Goal: Transaction & Acquisition: Purchase product/service

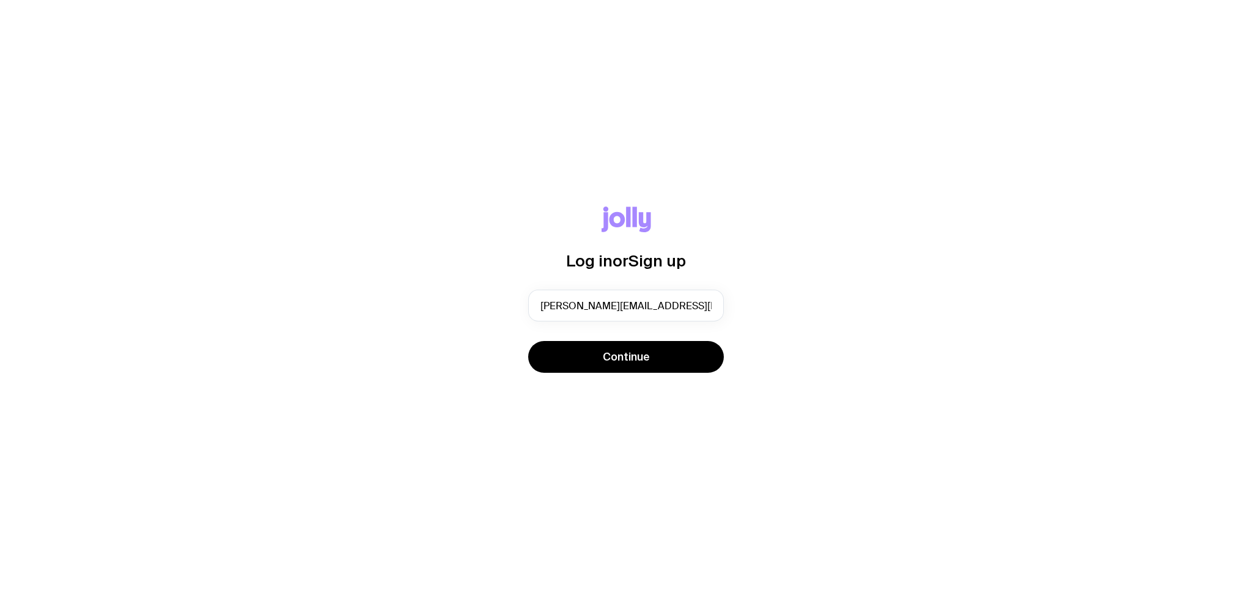
click at [654, 363] on button "Continue" at bounding box center [626, 357] width 196 height 32
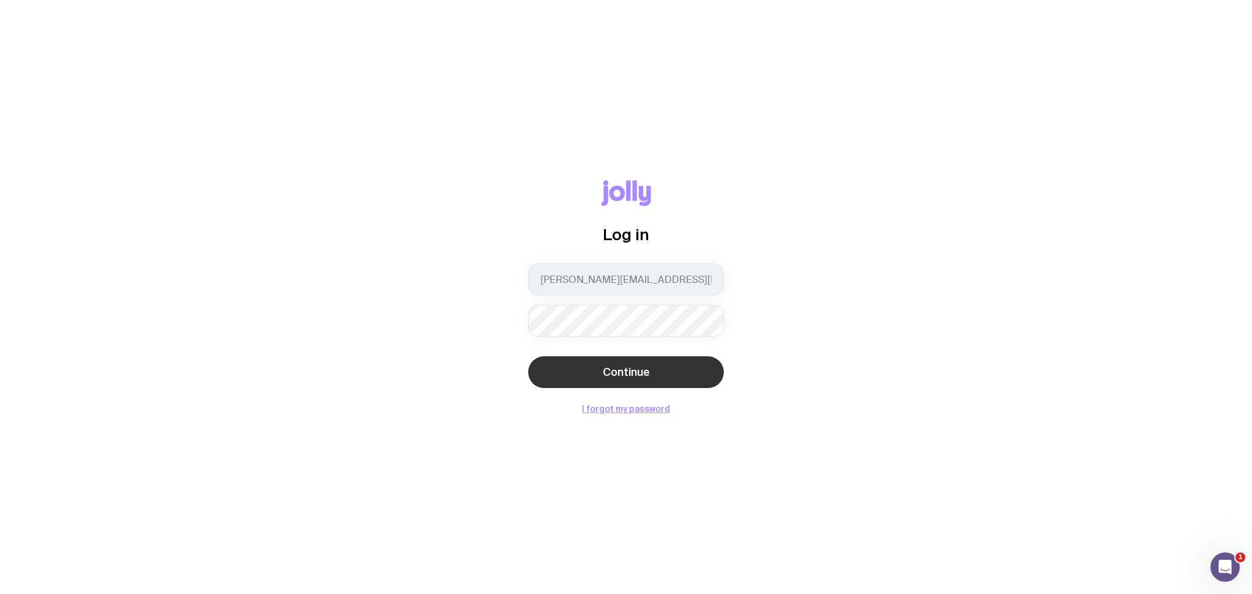
click at [598, 370] on button "Continue" at bounding box center [626, 373] width 196 height 32
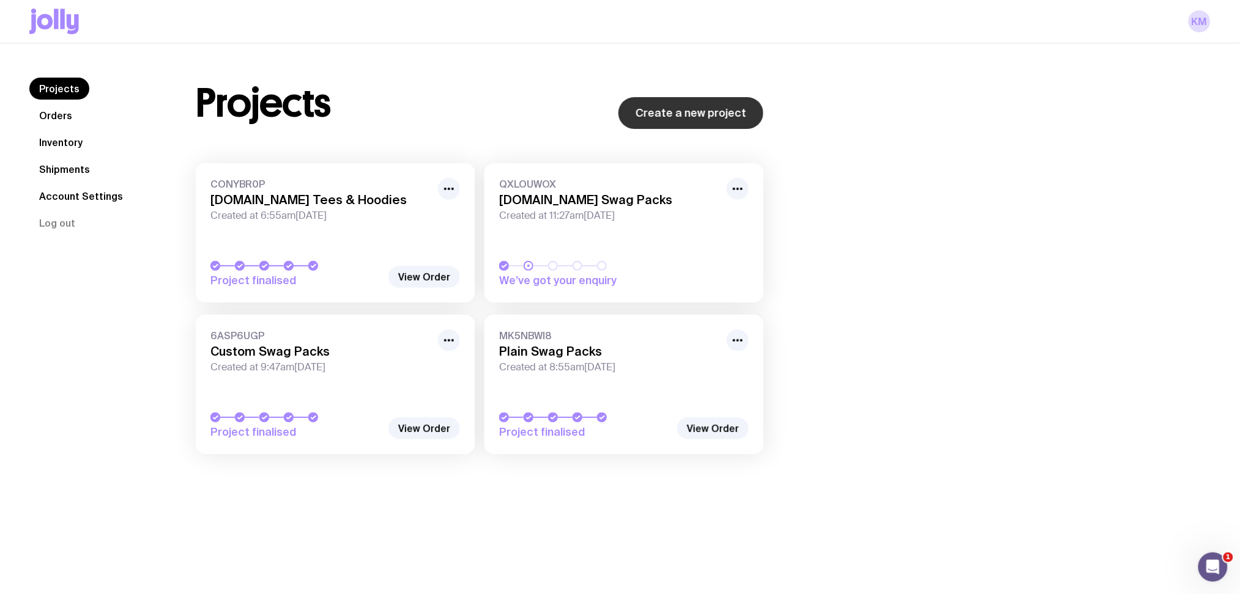
click at [703, 119] on link "Create a new project" at bounding box center [690, 113] width 145 height 32
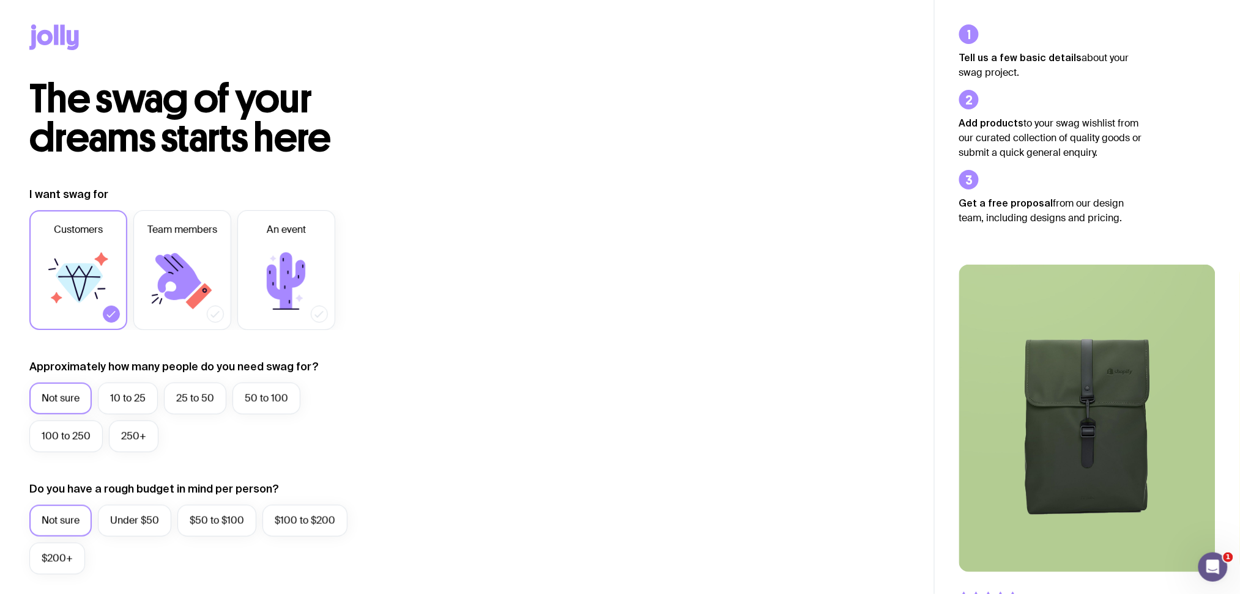
scroll to position [81, 0]
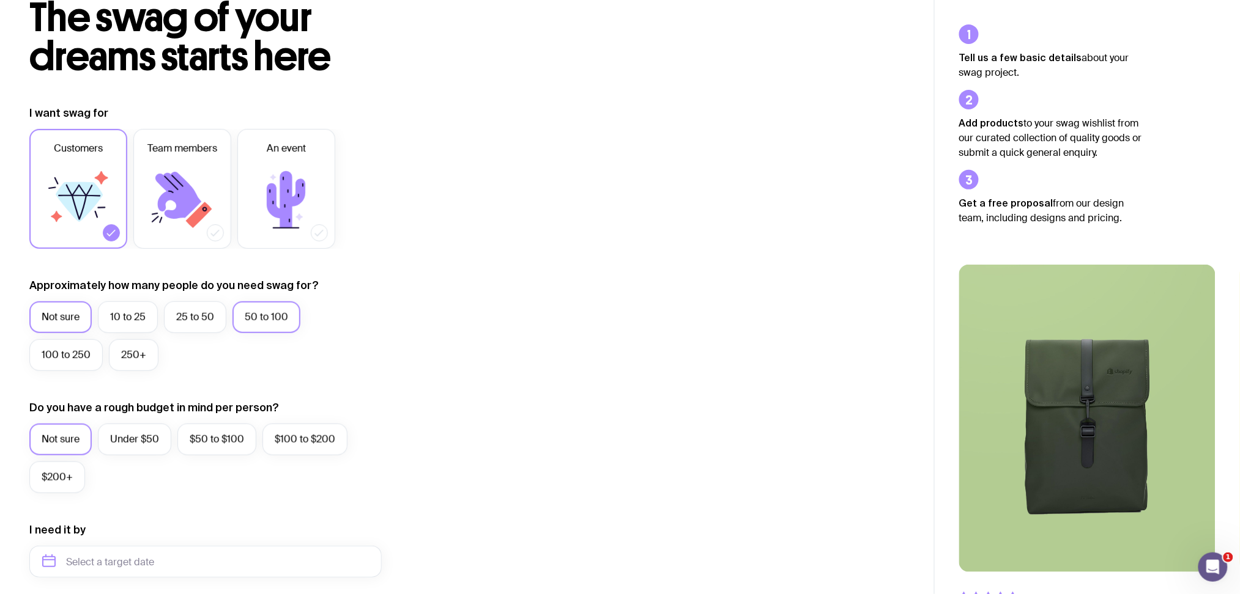
click at [247, 319] on label "50 to 100" at bounding box center [266, 317] width 68 height 32
click at [0, 0] on input "50 to 100" at bounding box center [0, 0] width 0 height 0
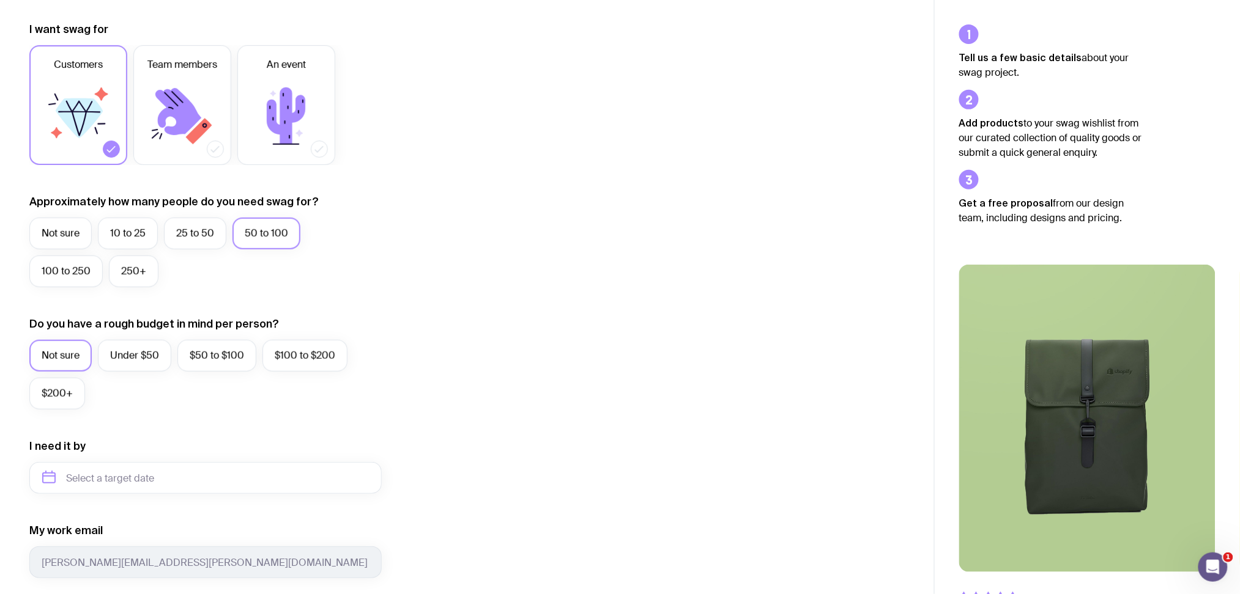
scroll to position [245, 0]
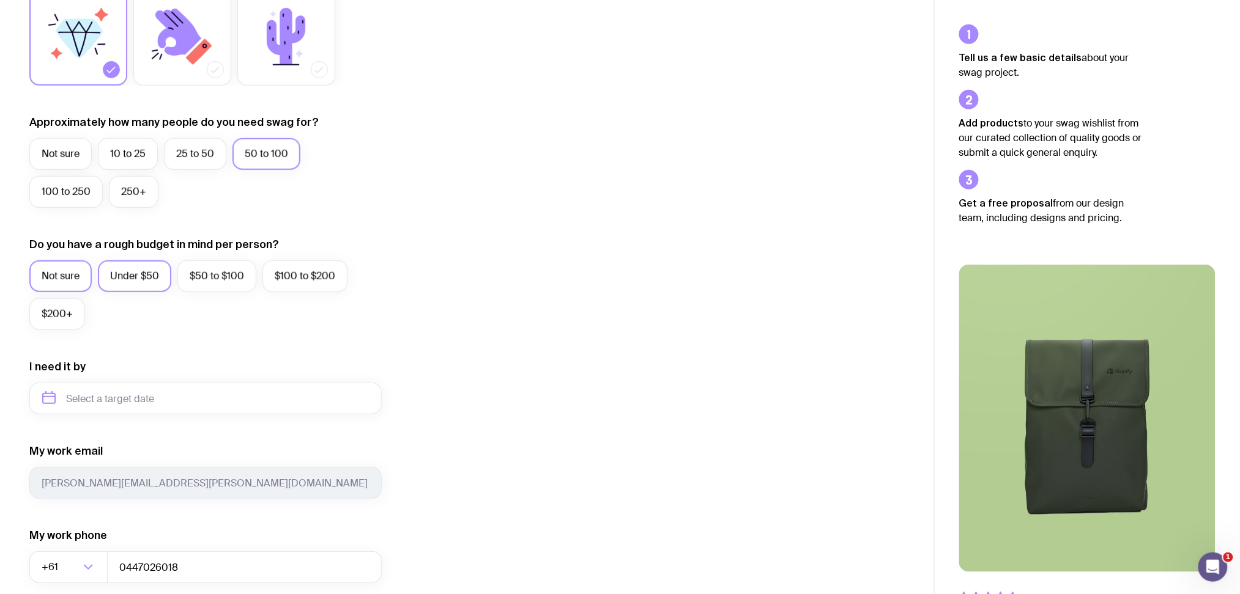
click at [149, 282] on label "Under $50" at bounding box center [134, 277] width 73 height 32
click at [0, 0] on input "Under $50" at bounding box center [0, 0] width 0 height 0
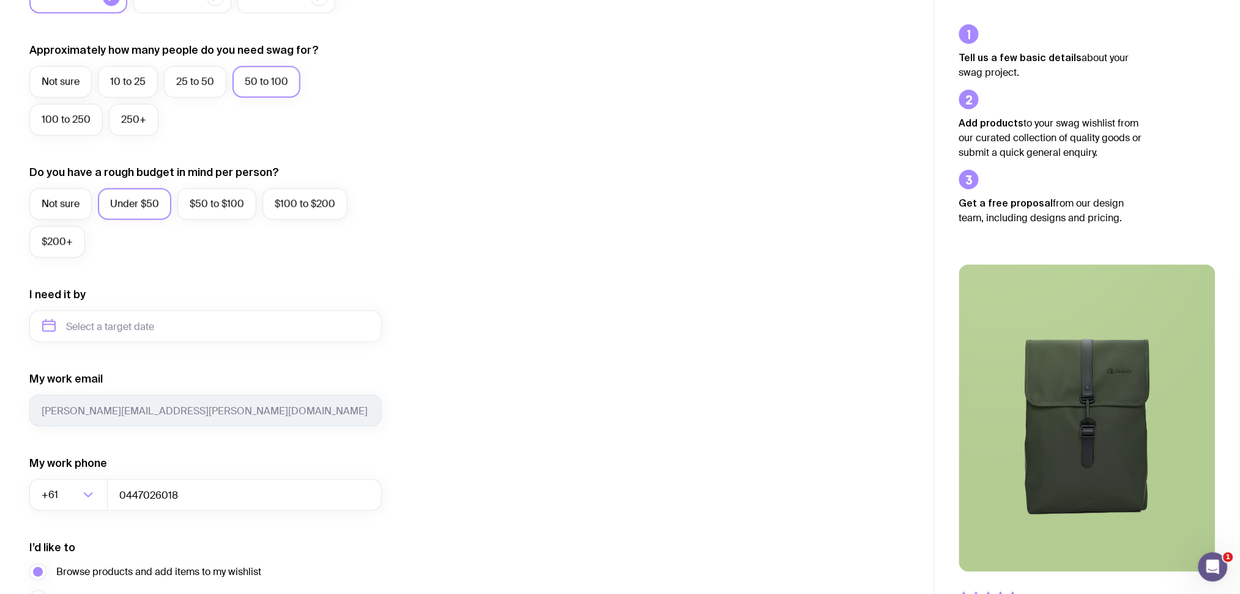
scroll to position [407, 0]
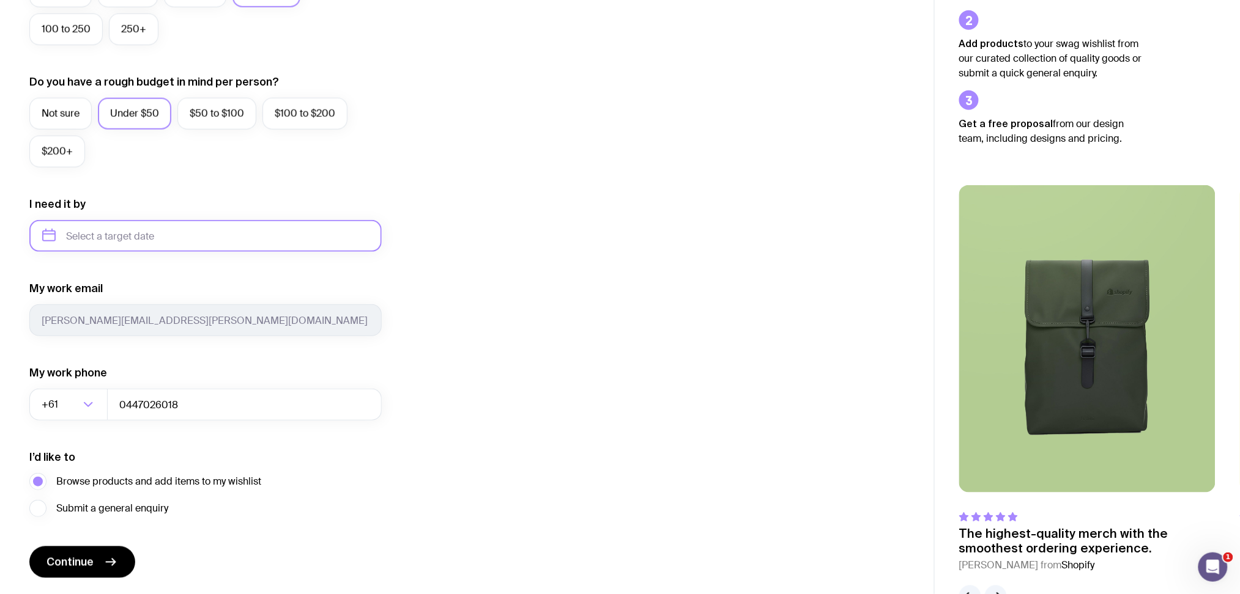
click at [238, 229] on input "text" at bounding box center [205, 236] width 352 height 32
click at [80, 374] on button "Sep" at bounding box center [57, 386] width 45 height 24
type input "[DATE]"
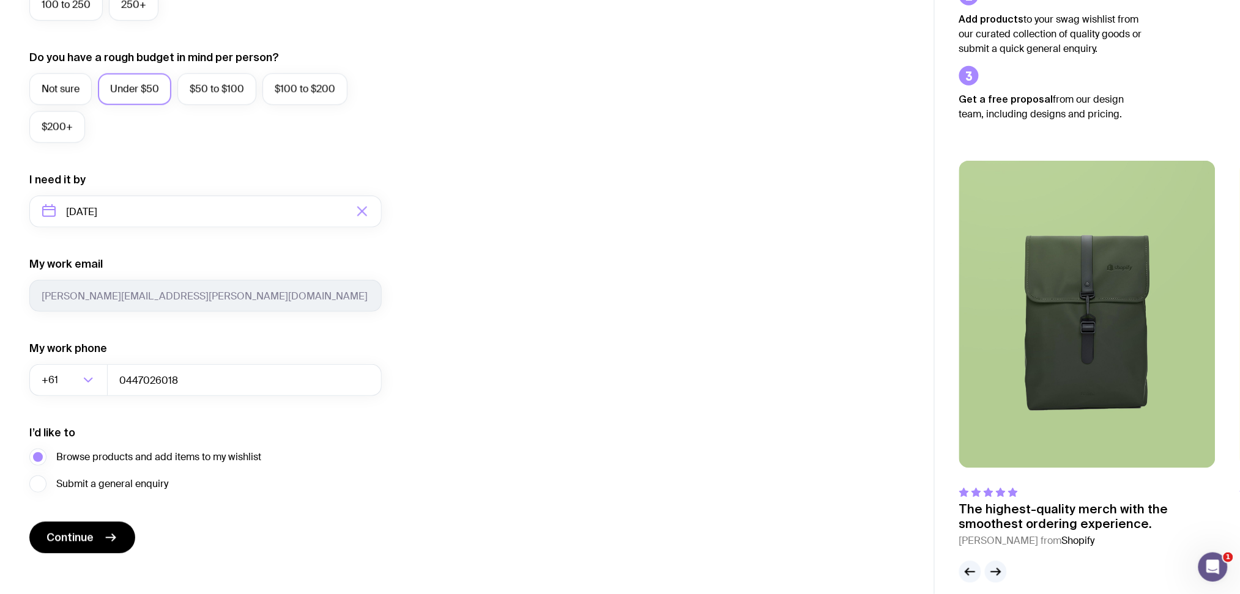
scroll to position [445, 0]
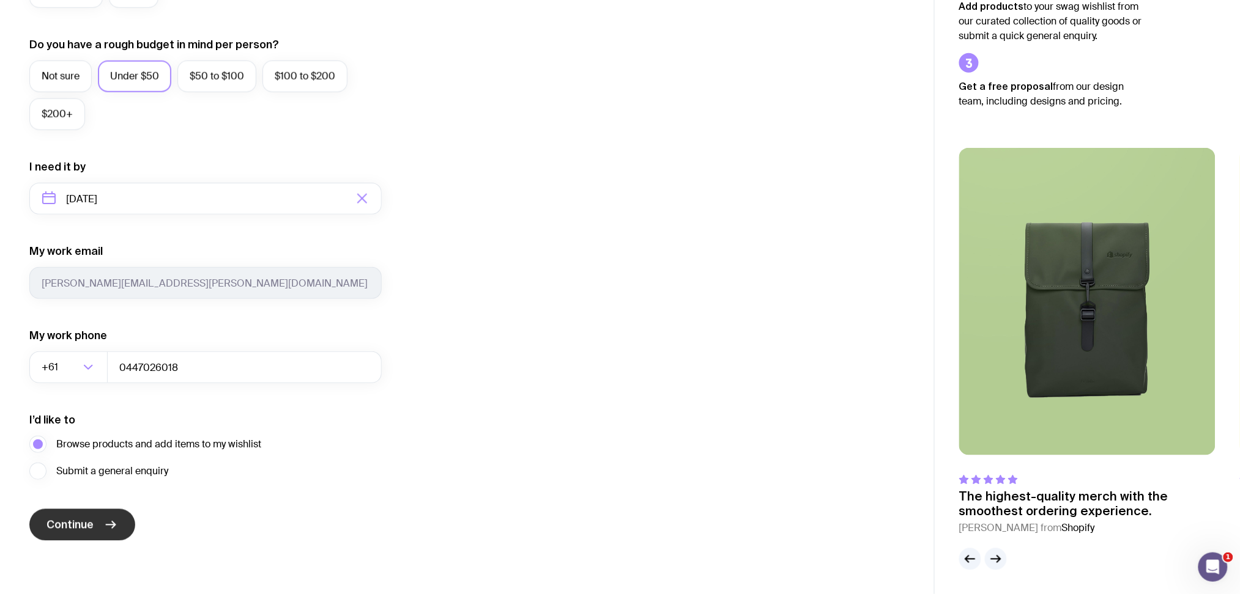
click at [91, 517] on button "Continue" at bounding box center [82, 525] width 106 height 32
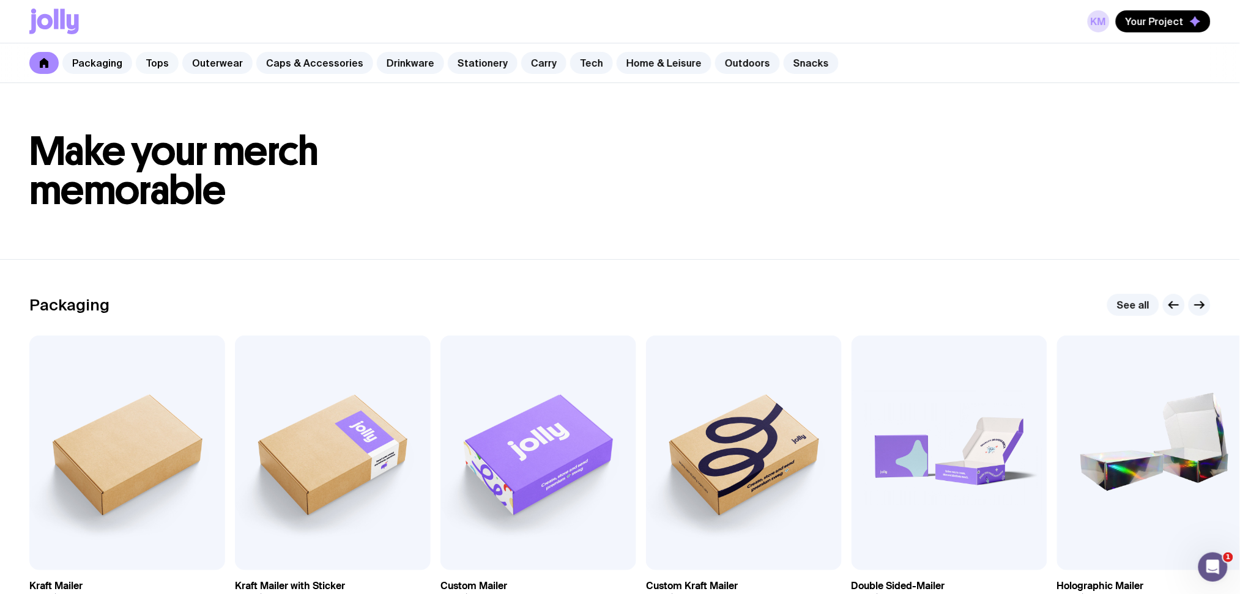
click at [146, 57] on link "Tops" at bounding box center [157, 63] width 43 height 22
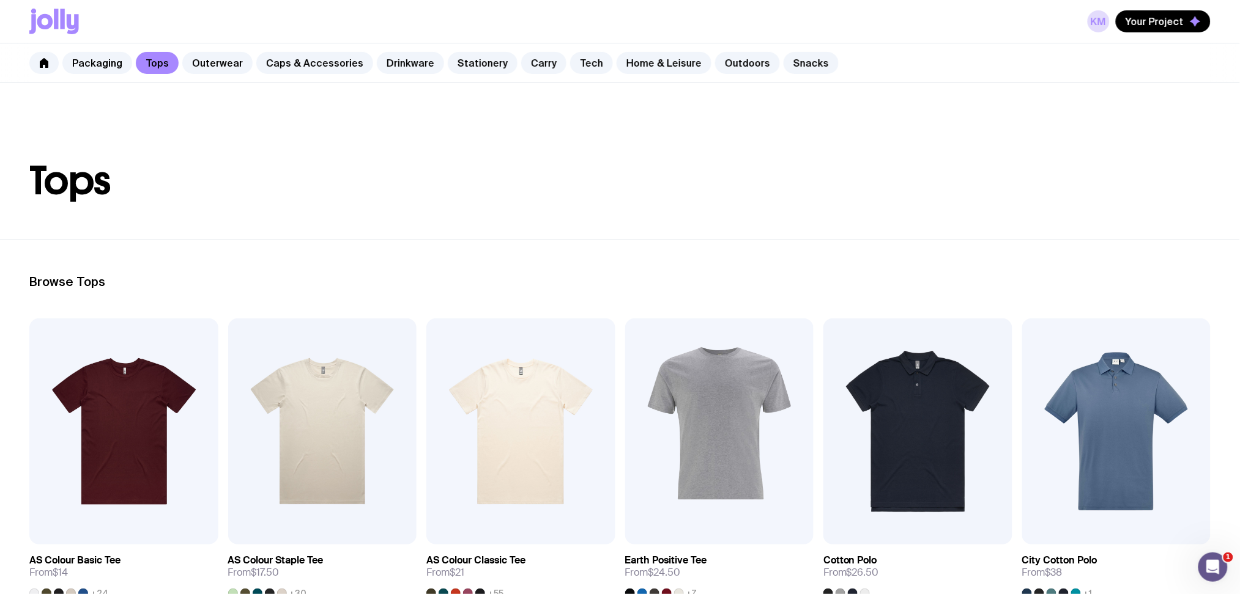
scroll to position [163, 0]
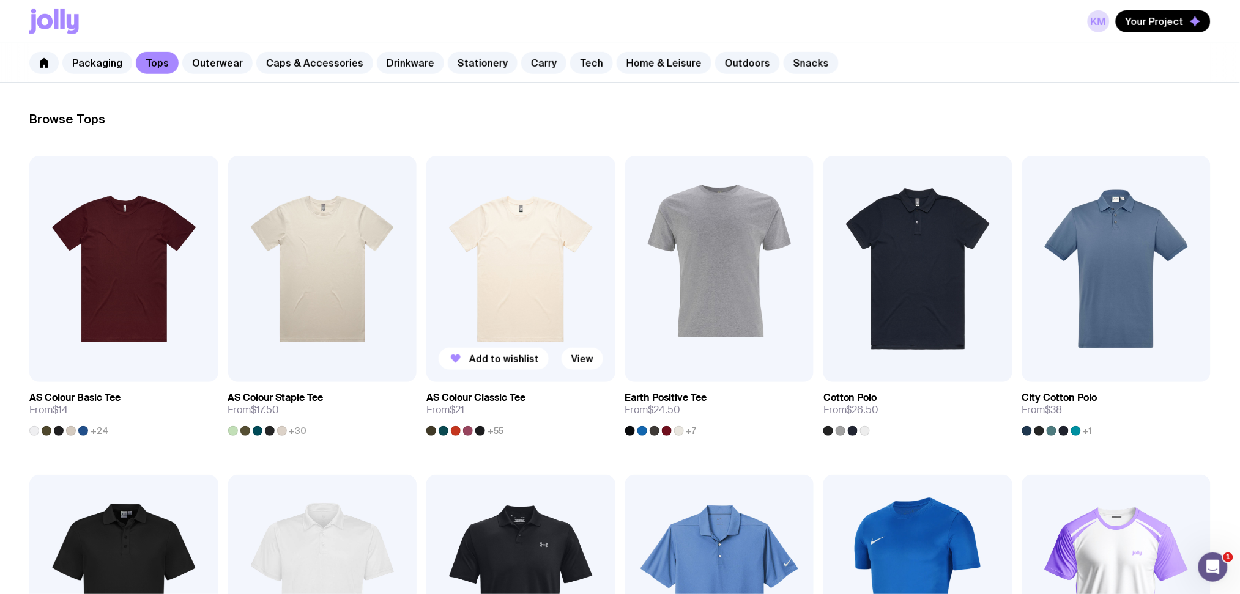
click at [573, 288] on img at bounding box center [520, 269] width 189 height 226
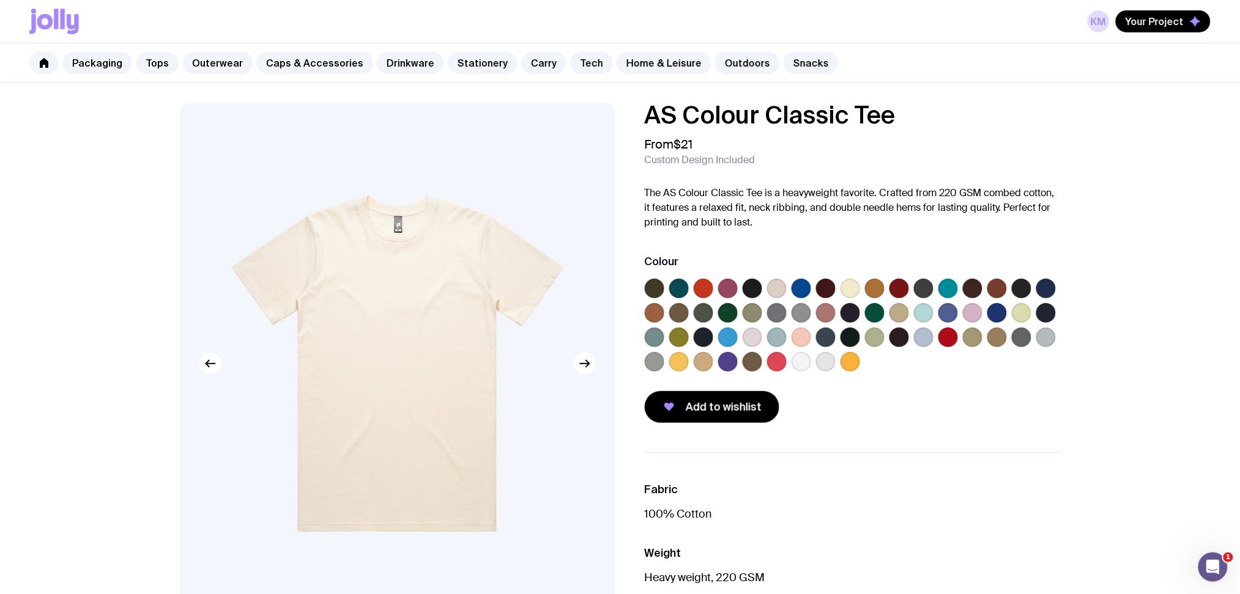
click at [875, 314] on label at bounding box center [875, 313] width 20 height 20
click at [0, 0] on input "radio" at bounding box center [0, 0] width 0 height 0
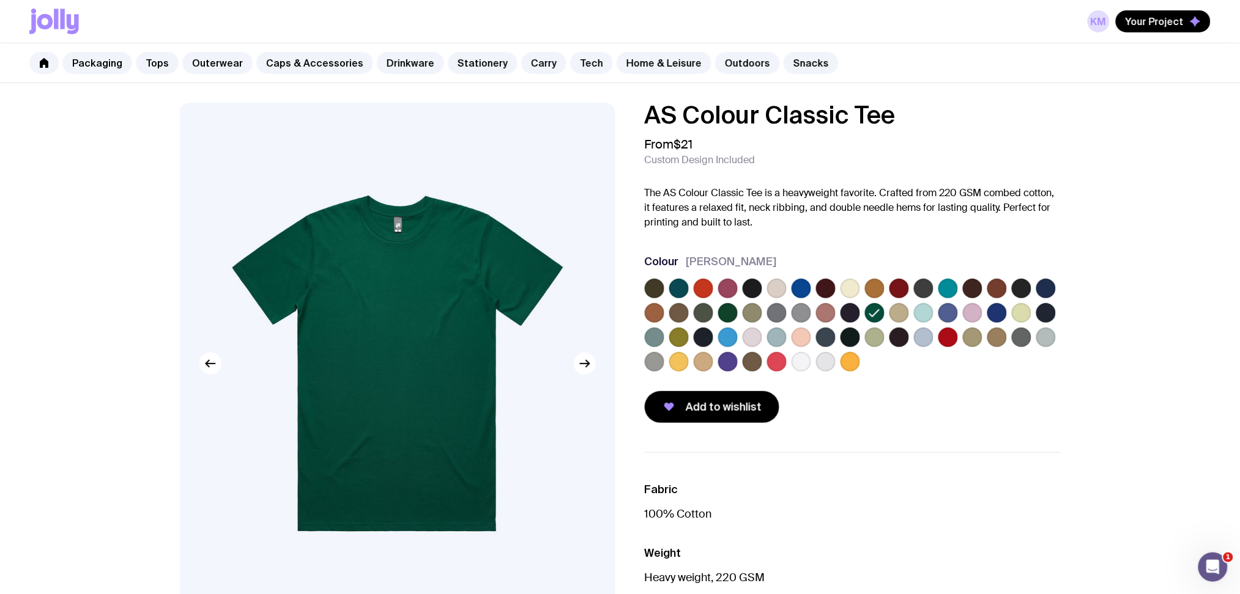
click at [726, 320] on label at bounding box center [728, 313] width 20 height 20
click at [0, 0] on input "radio" at bounding box center [0, 0] width 0 height 0
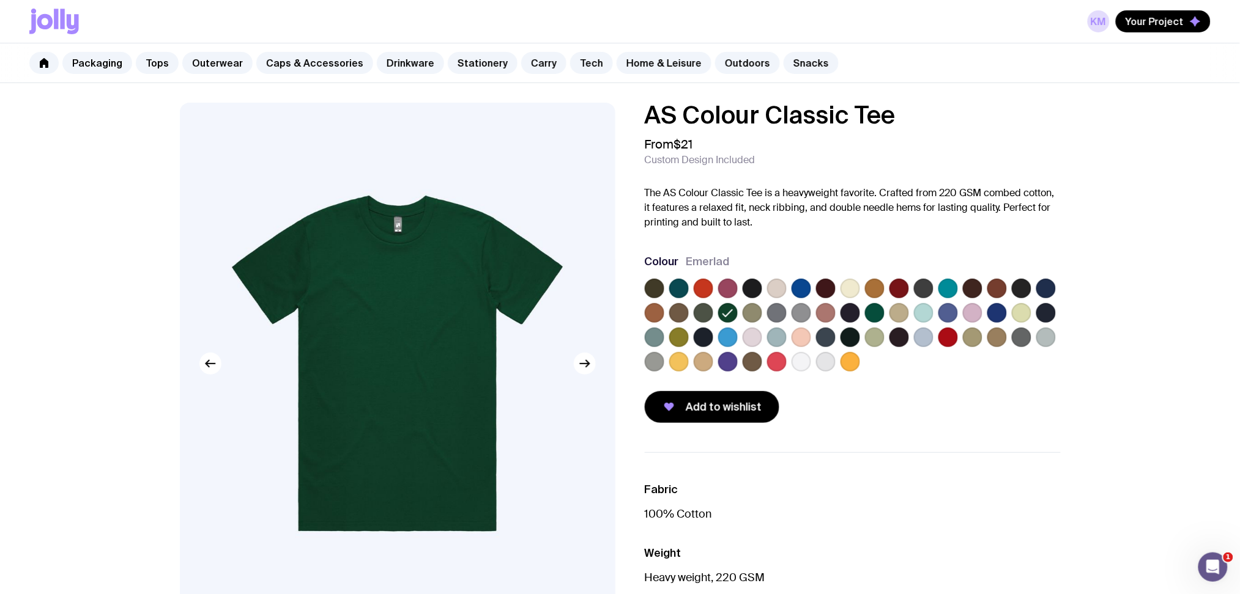
click at [878, 307] on label at bounding box center [875, 313] width 20 height 20
click at [0, 0] on input "radio" at bounding box center [0, 0] width 0 height 0
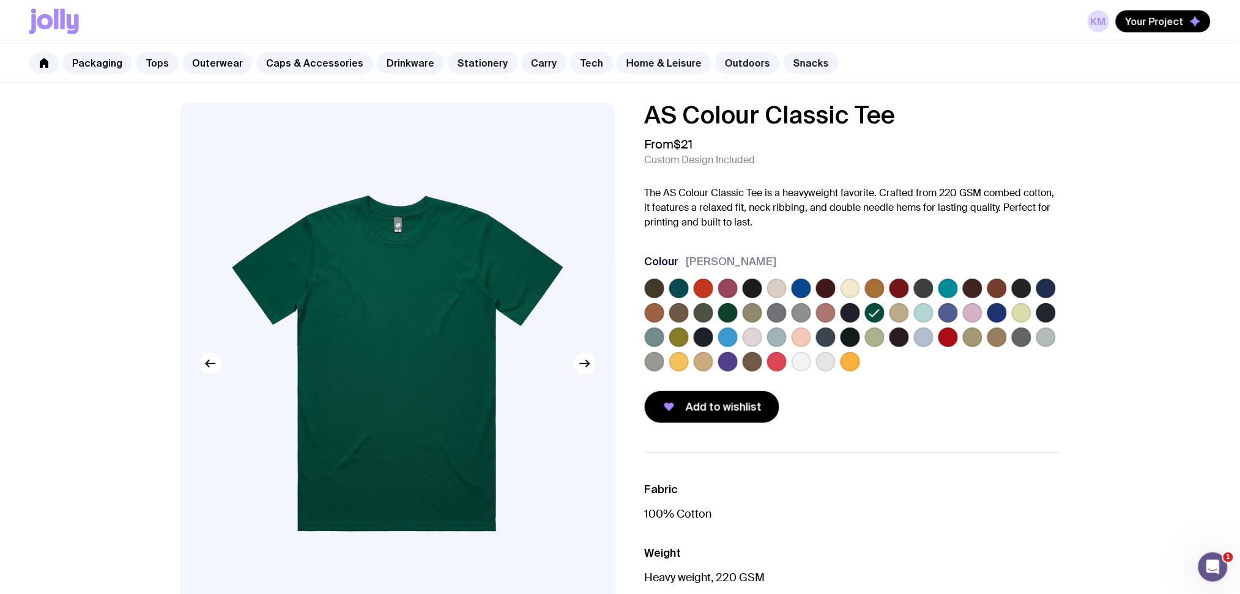
click at [681, 286] on label at bounding box center [679, 289] width 20 height 20
click at [0, 0] on input "radio" at bounding box center [0, 0] width 0 height 0
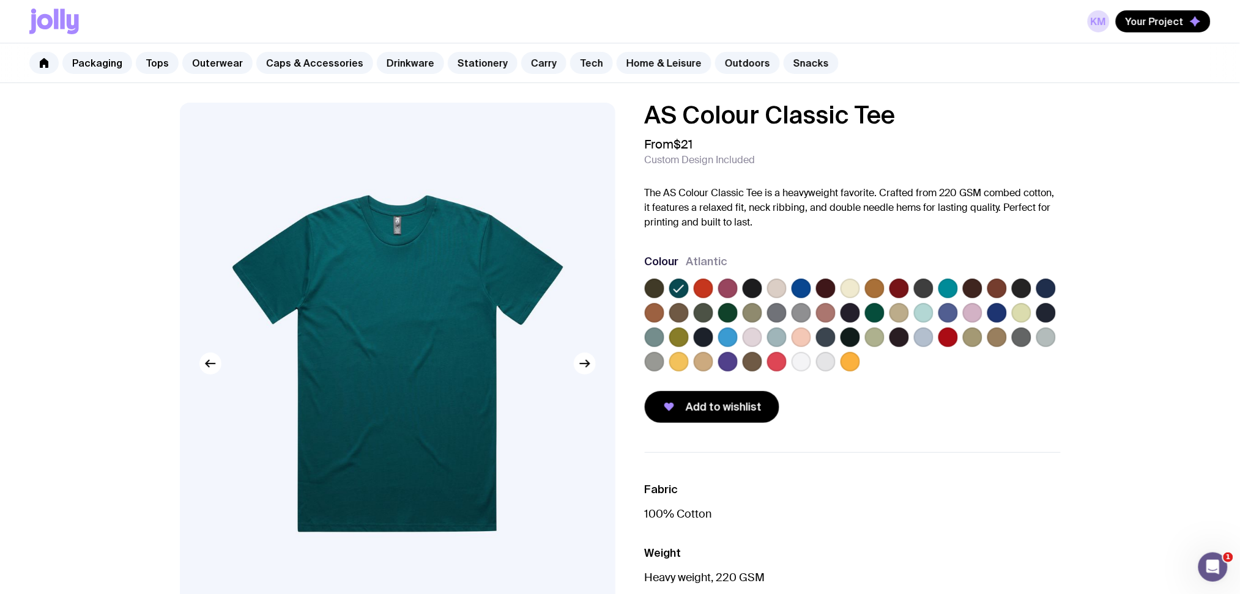
click at [873, 305] on label at bounding box center [875, 313] width 20 height 20
click at [0, 0] on input "radio" at bounding box center [0, 0] width 0 height 0
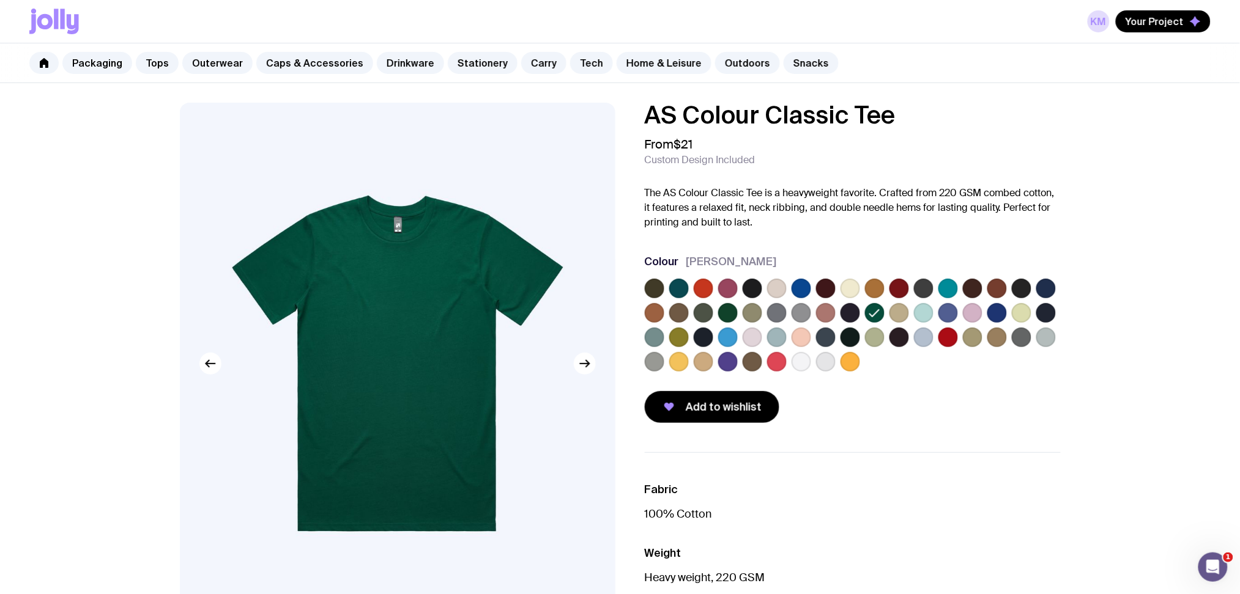
click at [725, 312] on label at bounding box center [728, 313] width 20 height 20
click at [0, 0] on input "radio" at bounding box center [0, 0] width 0 height 0
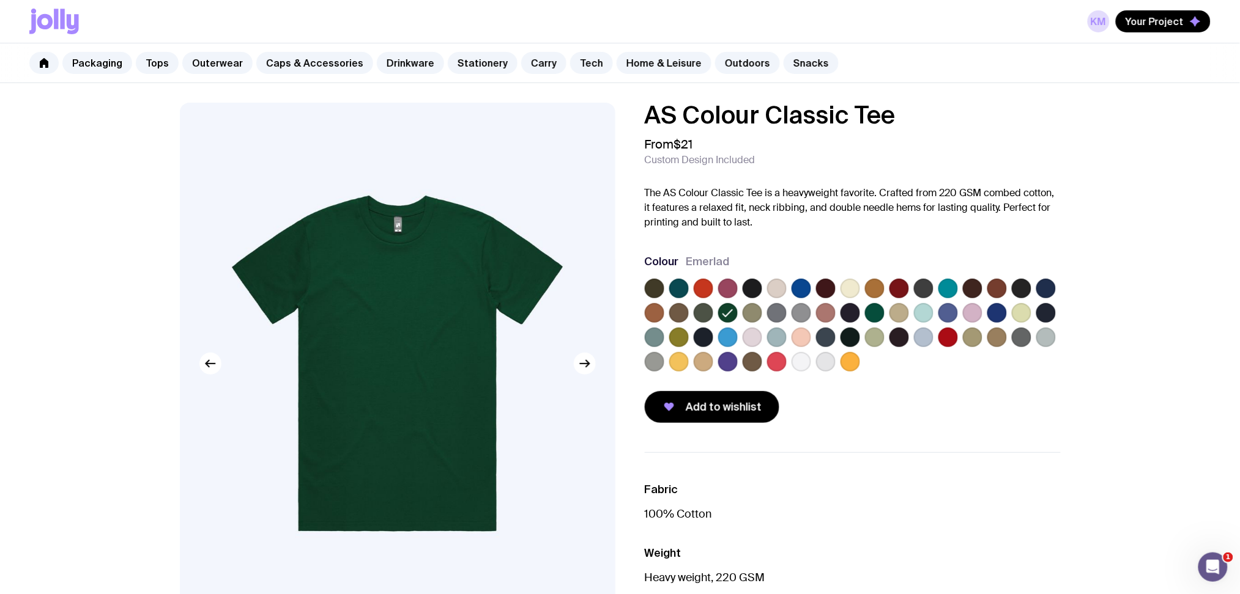
scroll to position [163, 0]
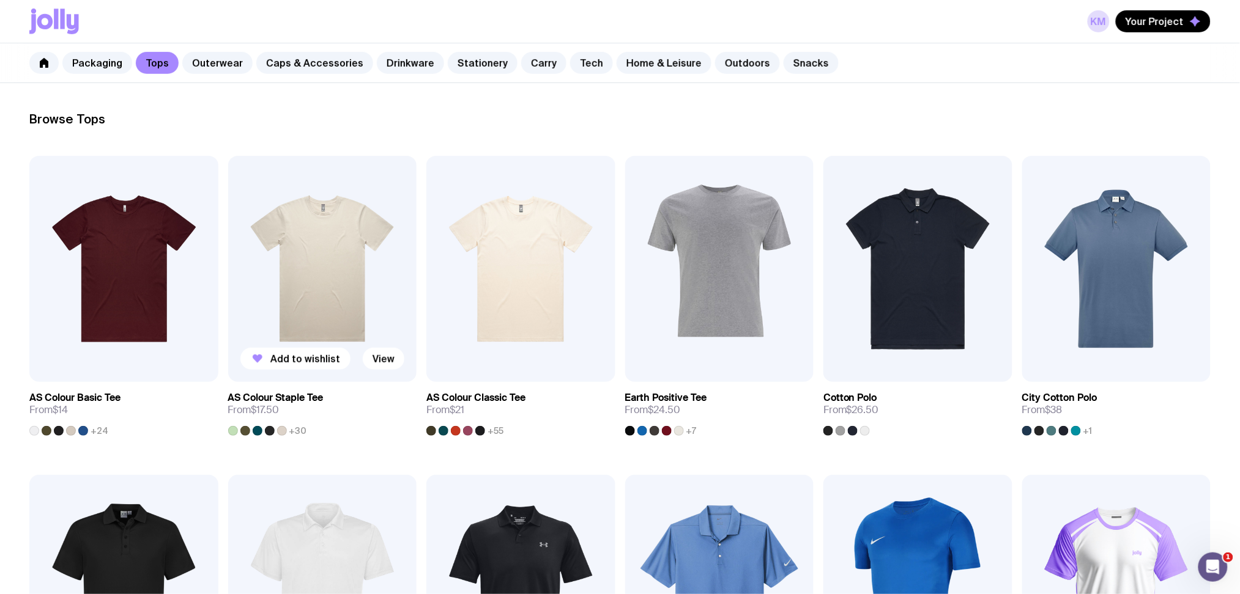
click at [354, 270] on img at bounding box center [322, 269] width 189 height 226
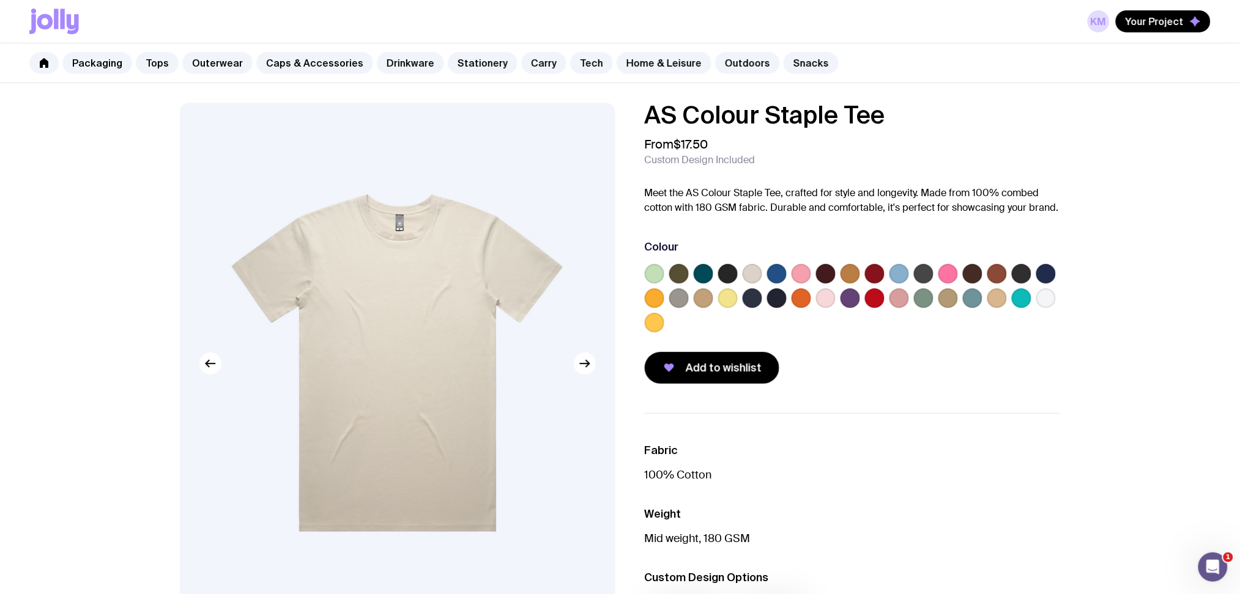
click at [705, 275] on label at bounding box center [703, 274] width 20 height 20
click at [0, 0] on input "radio" at bounding box center [0, 0] width 0 height 0
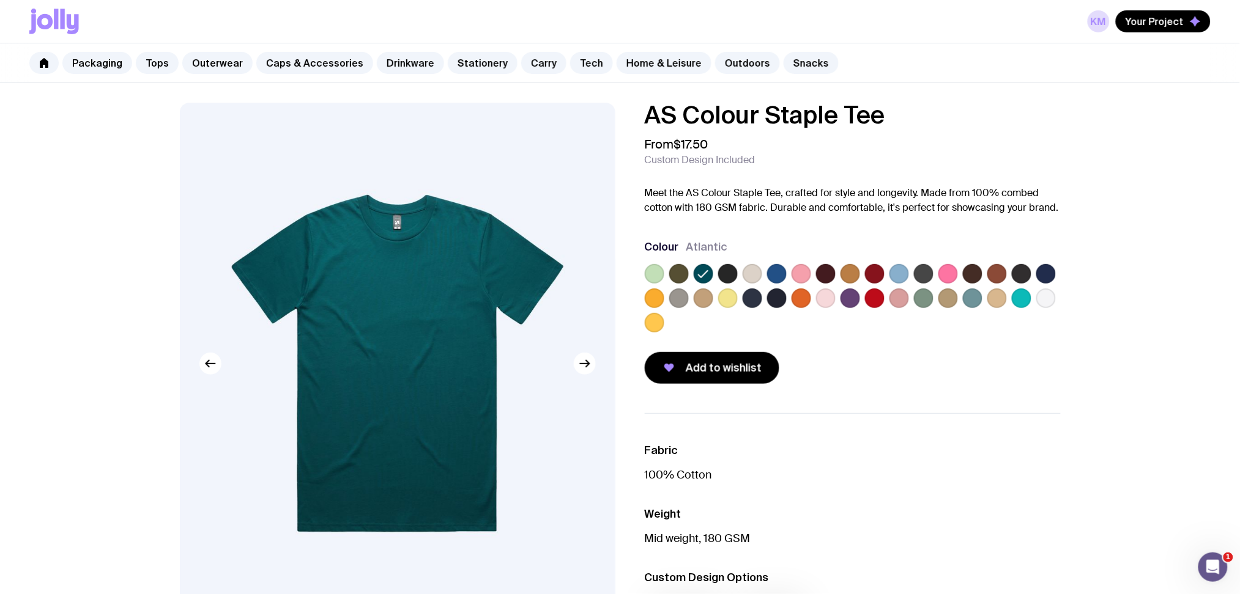
click at [748, 295] on label at bounding box center [752, 299] width 20 height 20
click at [0, 0] on input "radio" at bounding box center [0, 0] width 0 height 0
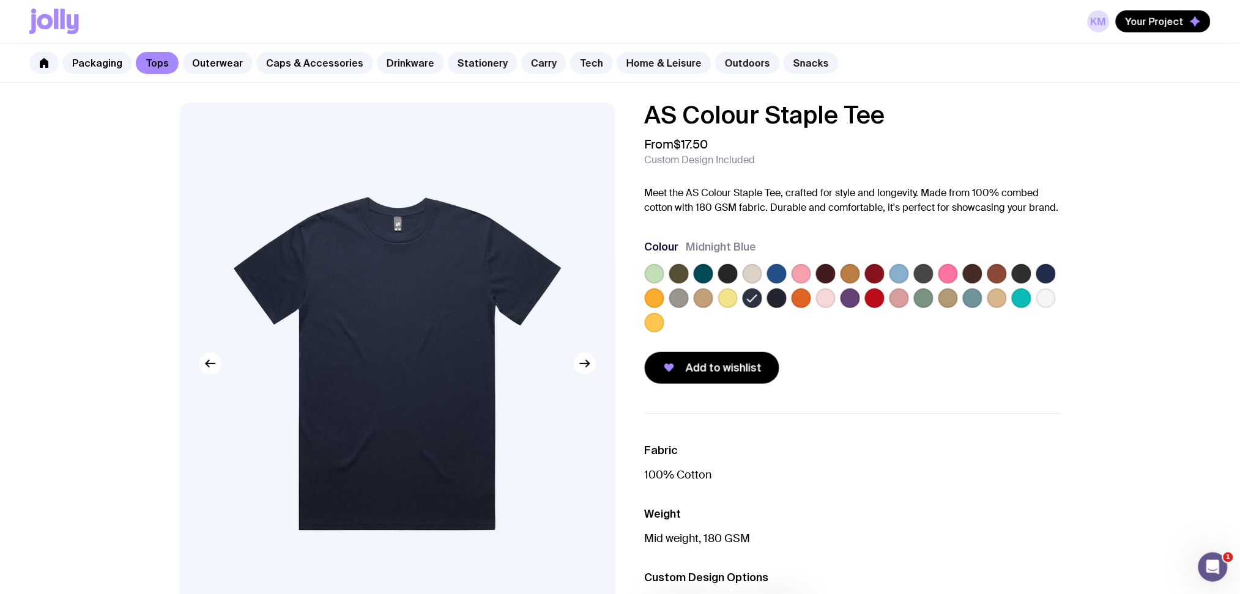
scroll to position [163, 0]
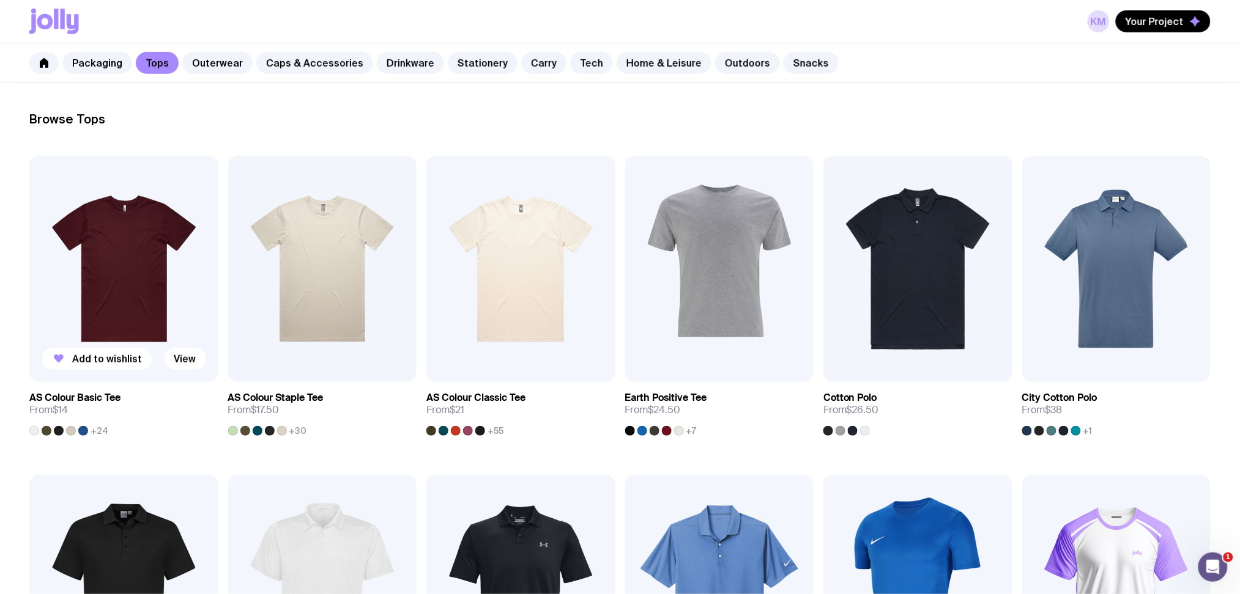
click at [154, 249] on img at bounding box center [123, 269] width 189 height 226
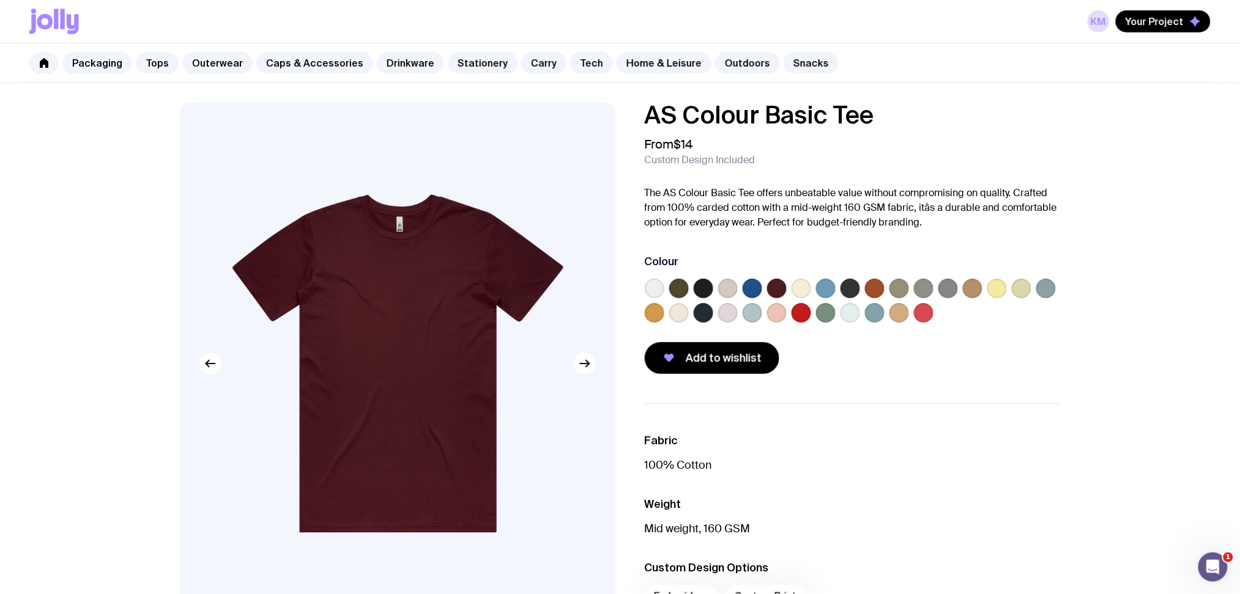
click at [706, 316] on label at bounding box center [703, 313] width 20 height 20
click at [0, 0] on input "radio" at bounding box center [0, 0] width 0 height 0
click at [701, 307] on icon at bounding box center [703, 313] width 15 height 15
click at [0, 0] on input "radio" at bounding box center [0, 0] width 0 height 0
click at [745, 309] on label at bounding box center [752, 313] width 20 height 20
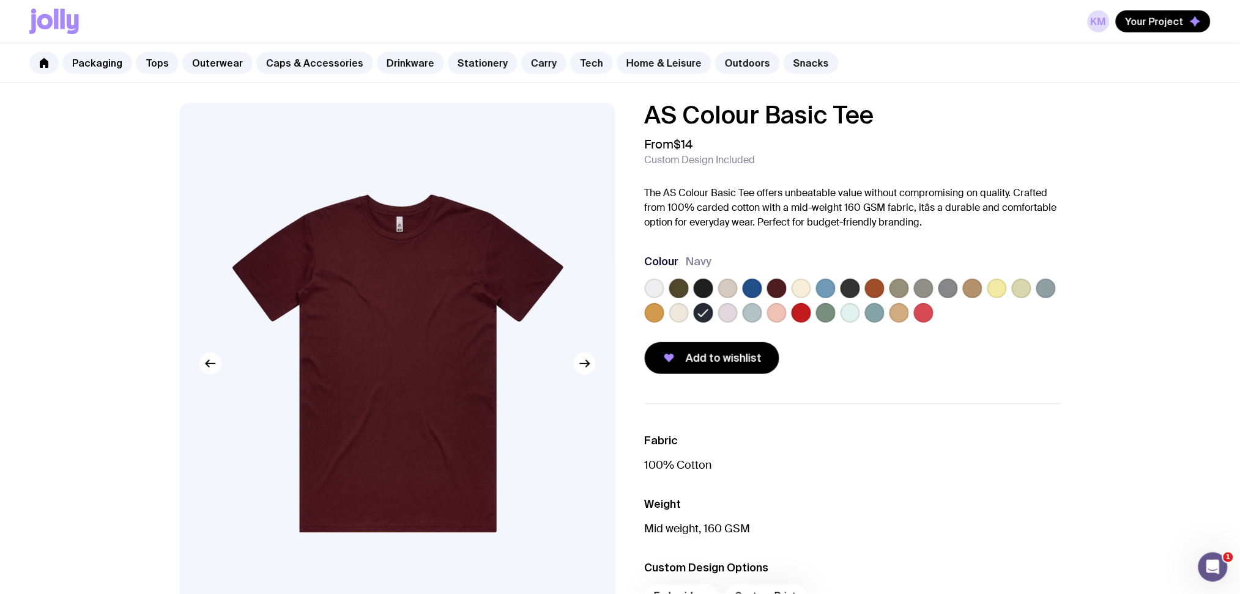
click at [0, 0] on input "radio" at bounding box center [0, 0] width 0 height 0
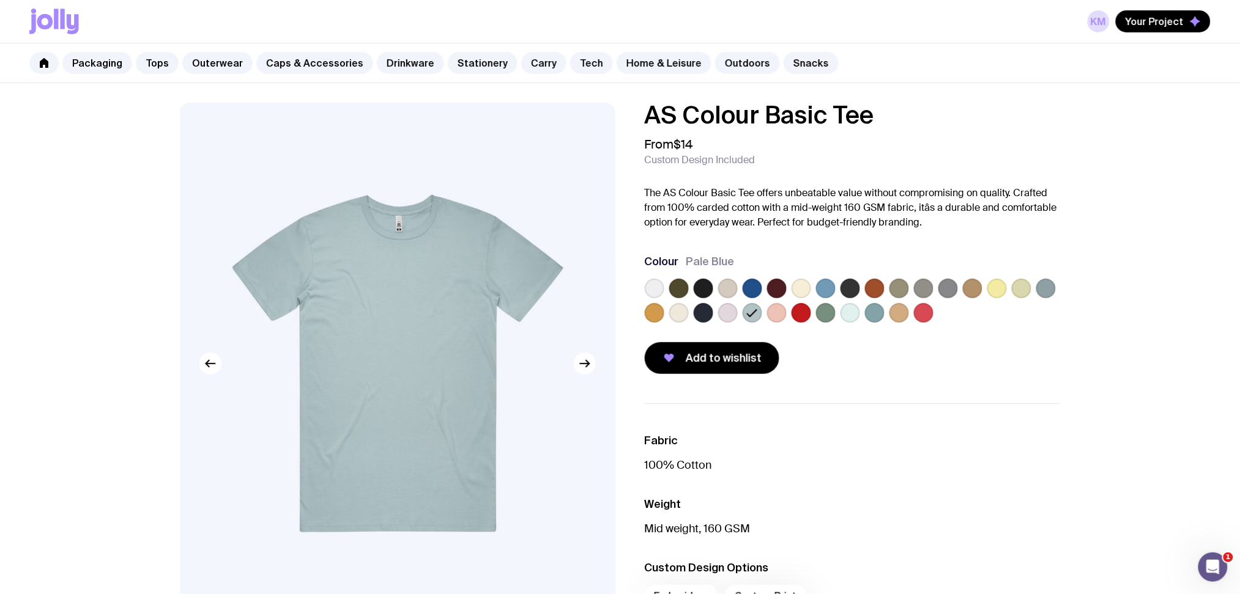
click at [828, 287] on label at bounding box center [826, 289] width 20 height 20
click at [0, 0] on input "radio" at bounding box center [0, 0] width 0 height 0
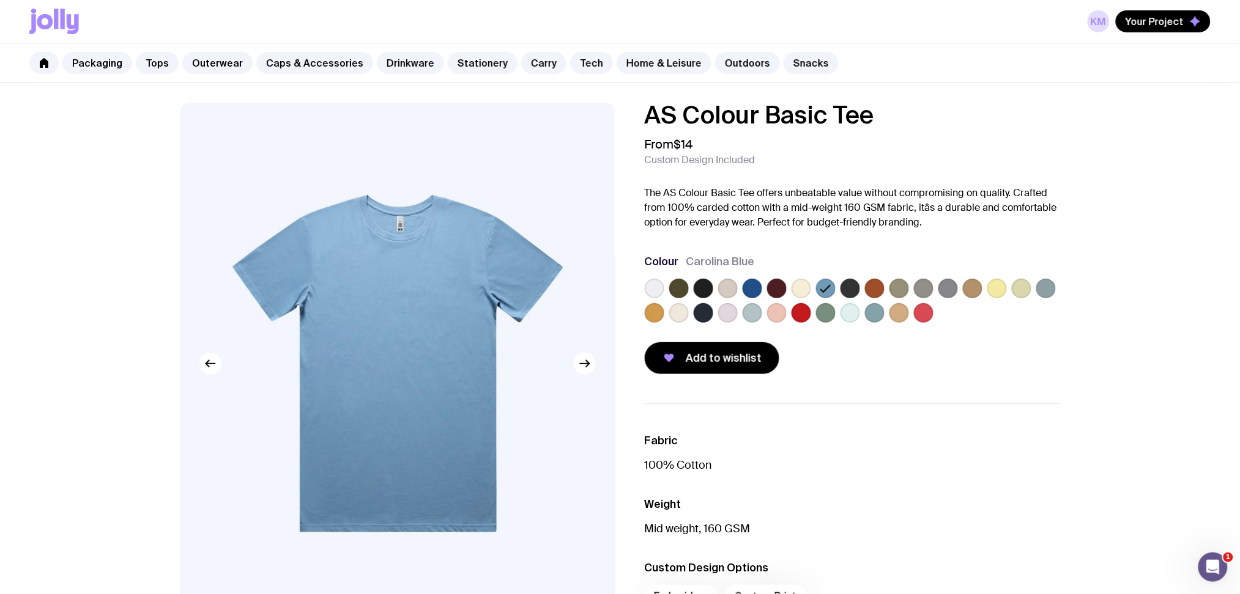
click at [824, 307] on label at bounding box center [826, 313] width 20 height 20
click at [0, 0] on input "radio" at bounding box center [0, 0] width 0 height 0
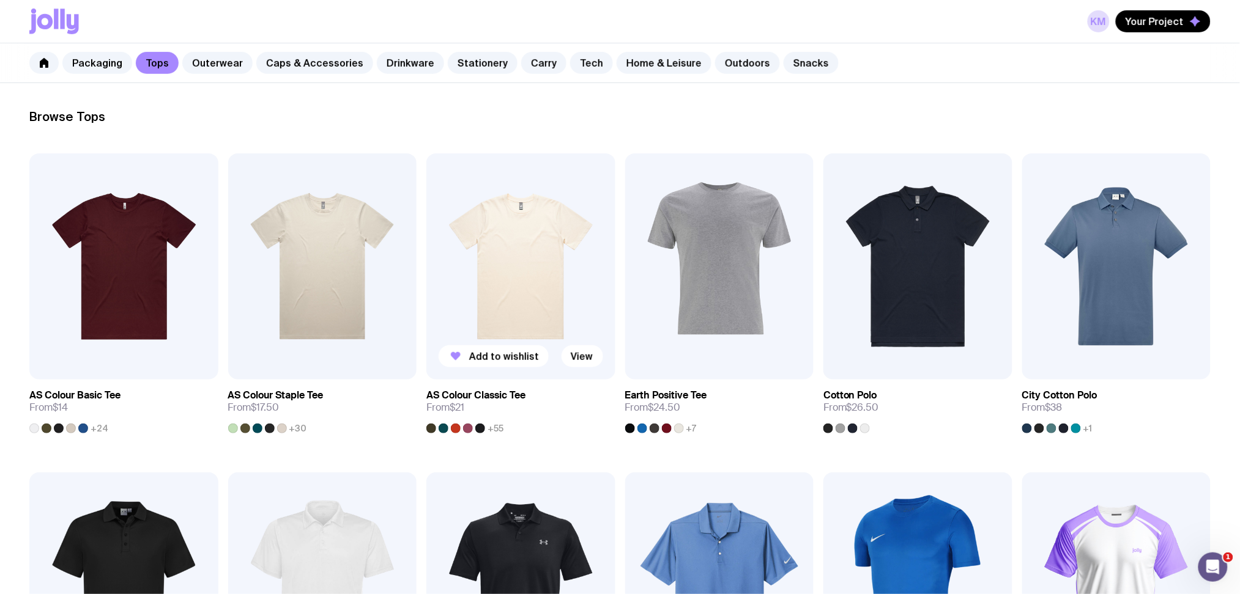
scroll to position [163, 0]
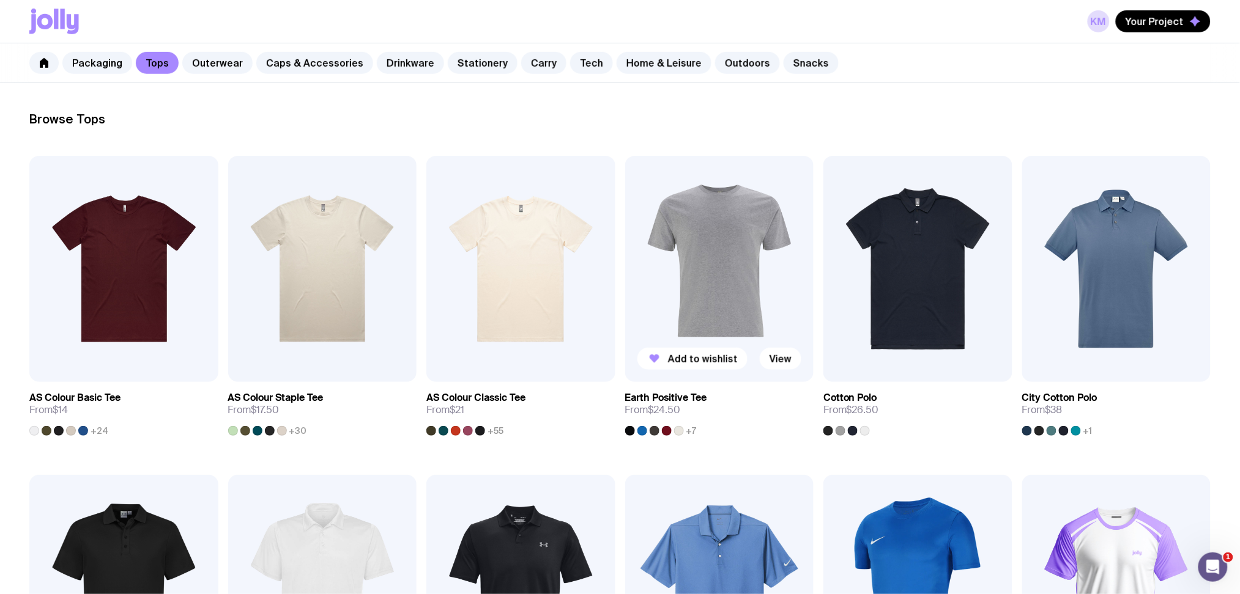
click at [681, 261] on img at bounding box center [719, 269] width 189 height 226
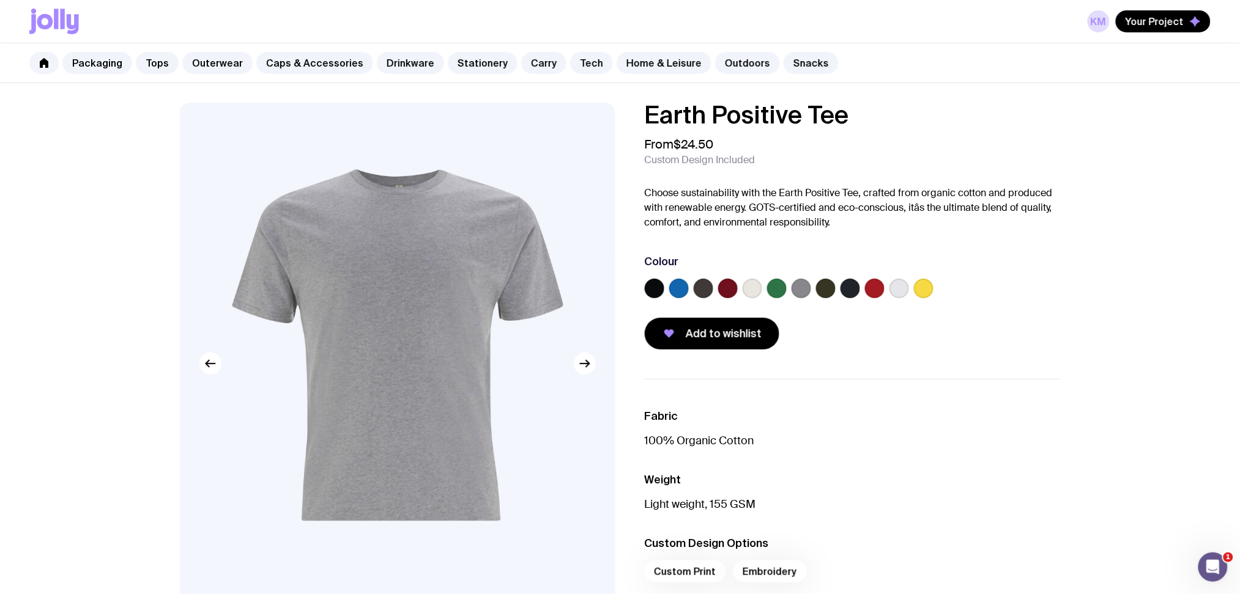
click at [769, 294] on label at bounding box center [777, 289] width 20 height 20
click at [0, 0] on input "radio" at bounding box center [0, 0] width 0 height 0
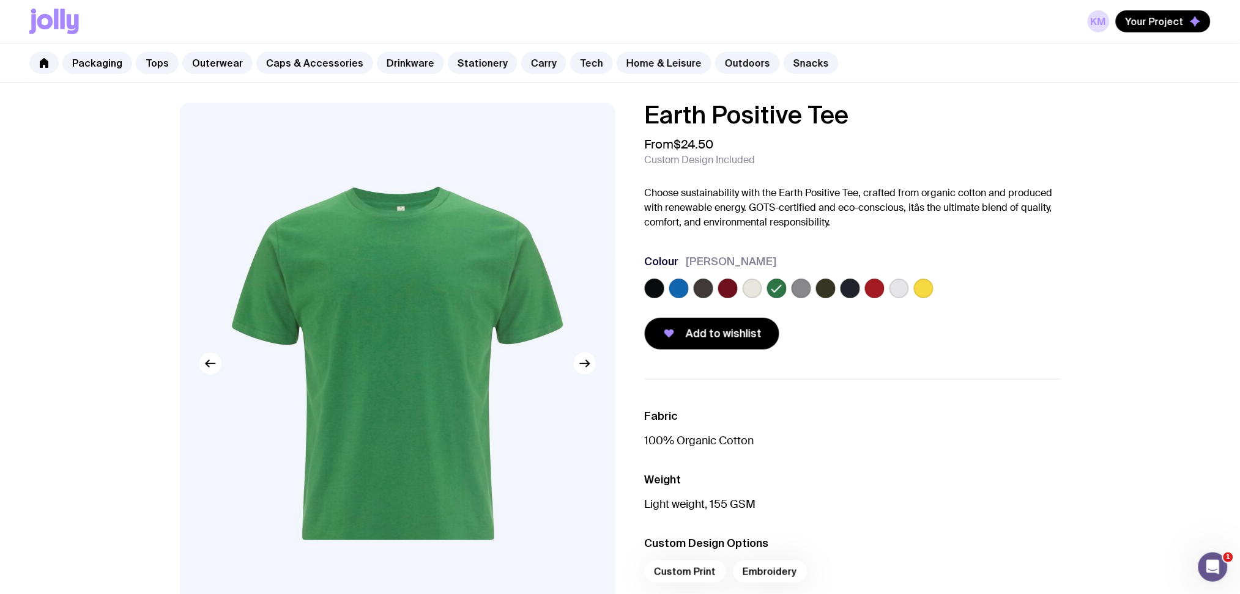
scroll to position [163, 0]
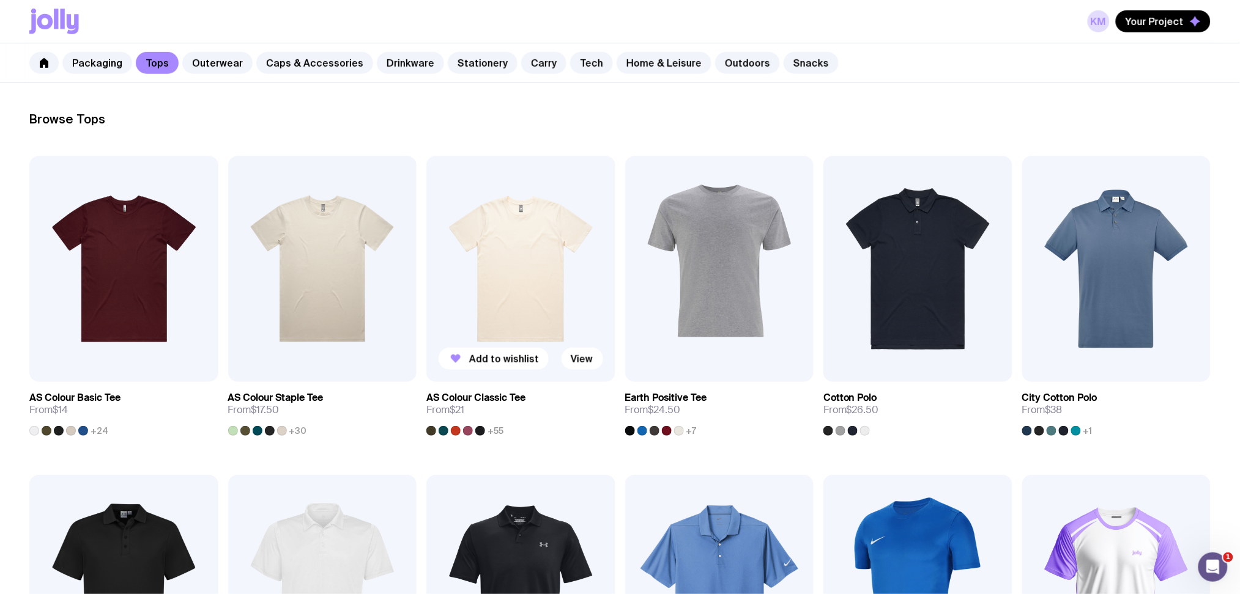
click at [500, 283] on img at bounding box center [520, 269] width 189 height 226
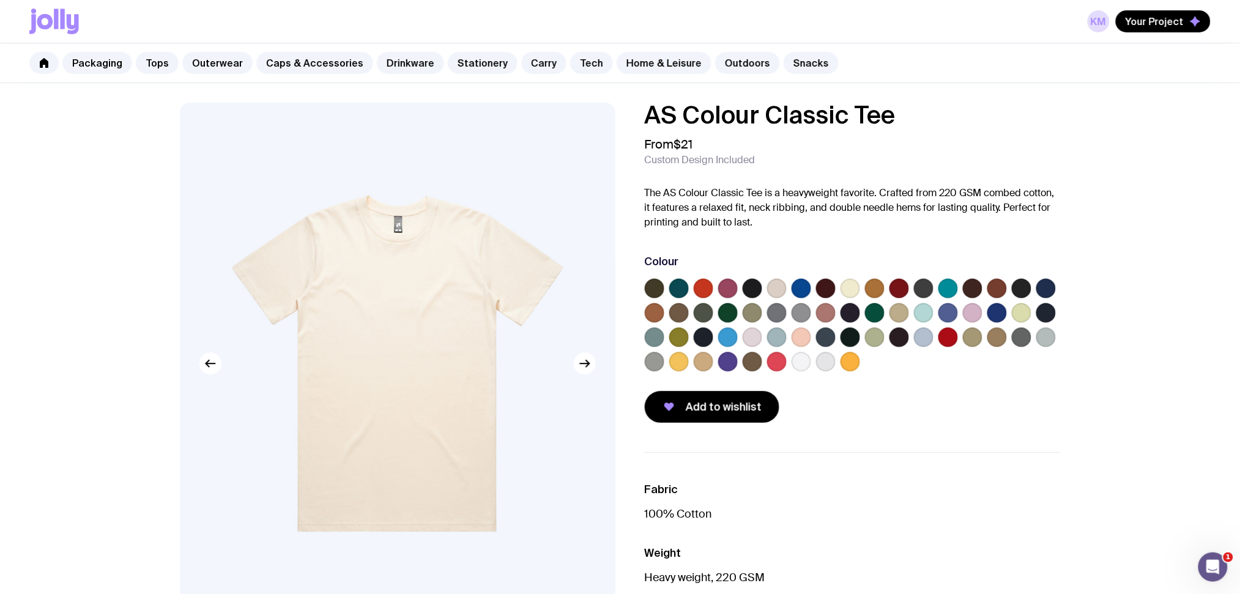
click at [734, 314] on label at bounding box center [728, 313] width 20 height 20
click at [0, 0] on input "radio" at bounding box center [0, 0] width 0 height 0
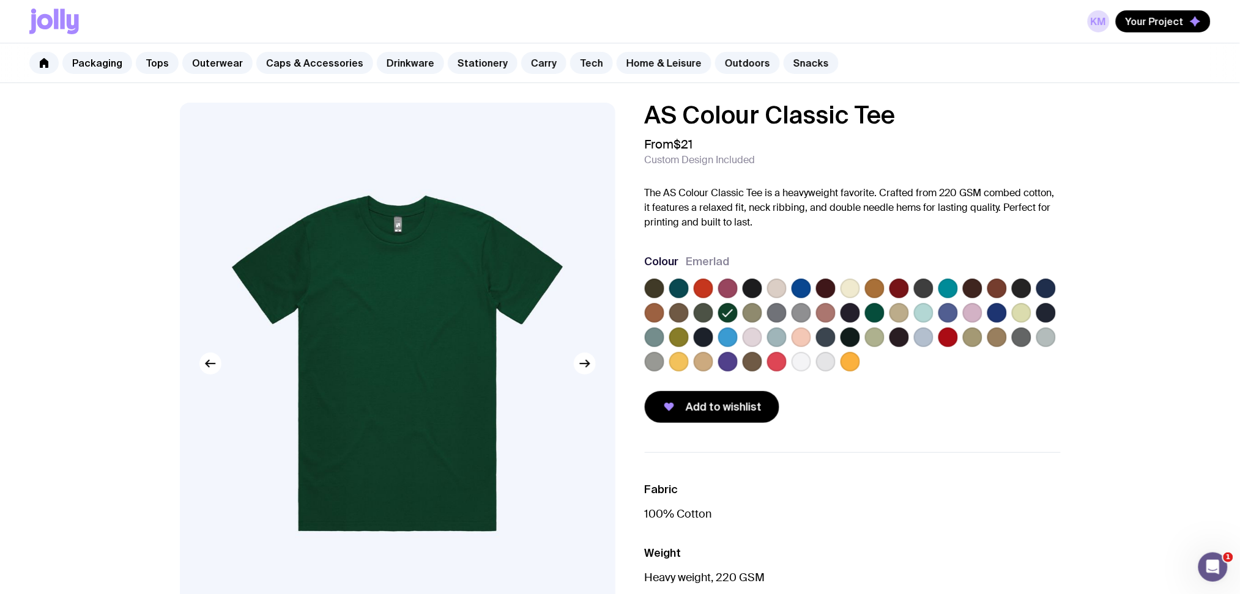
click at [871, 317] on label at bounding box center [875, 313] width 20 height 20
click at [0, 0] on input "radio" at bounding box center [0, 0] width 0 height 0
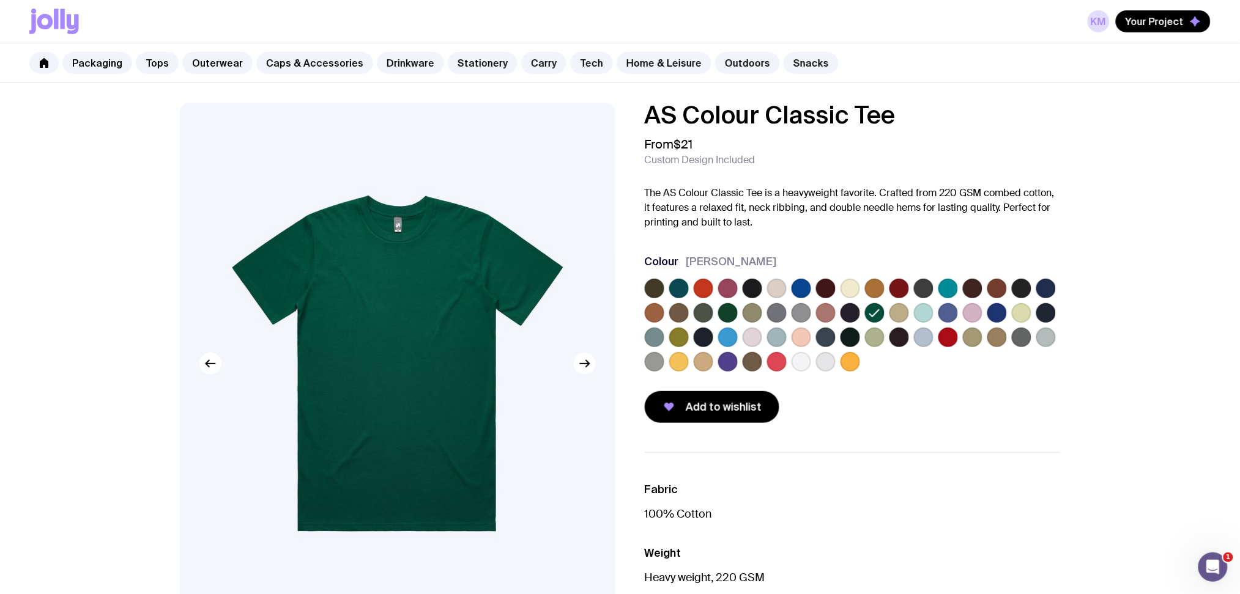
click at [723, 314] on label at bounding box center [728, 313] width 20 height 20
click at [0, 0] on input "radio" at bounding box center [0, 0] width 0 height 0
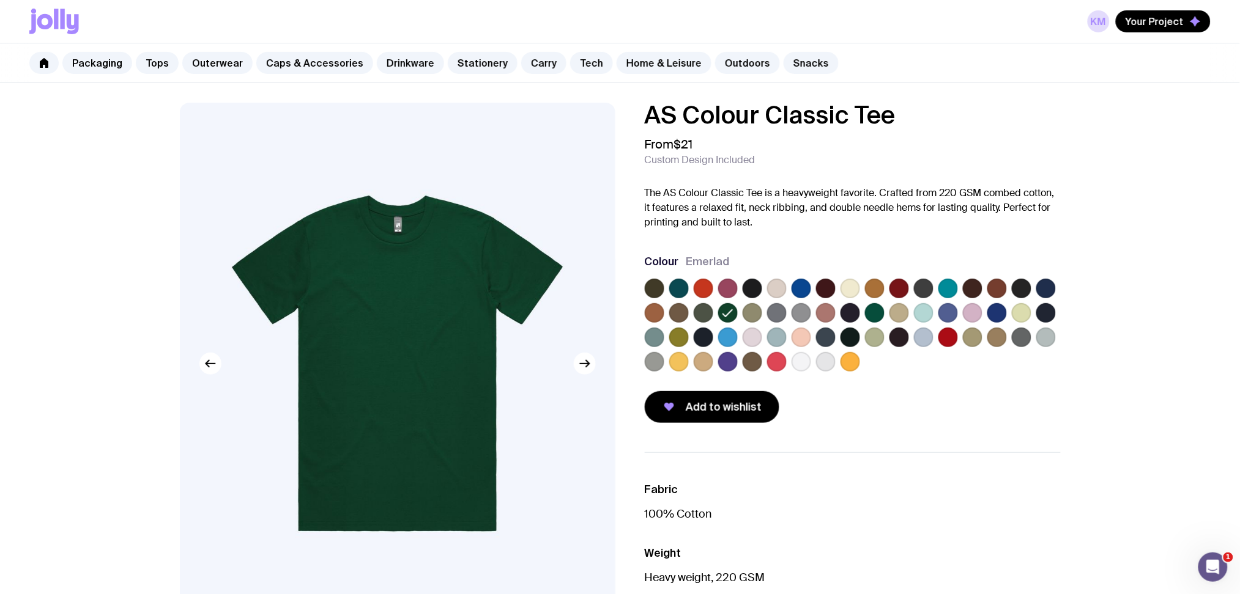
click at [664, 303] on div at bounding box center [655, 313] width 20 height 20
click at [1043, 292] on label at bounding box center [1046, 289] width 20 height 20
click at [0, 0] on input "radio" at bounding box center [0, 0] width 0 height 0
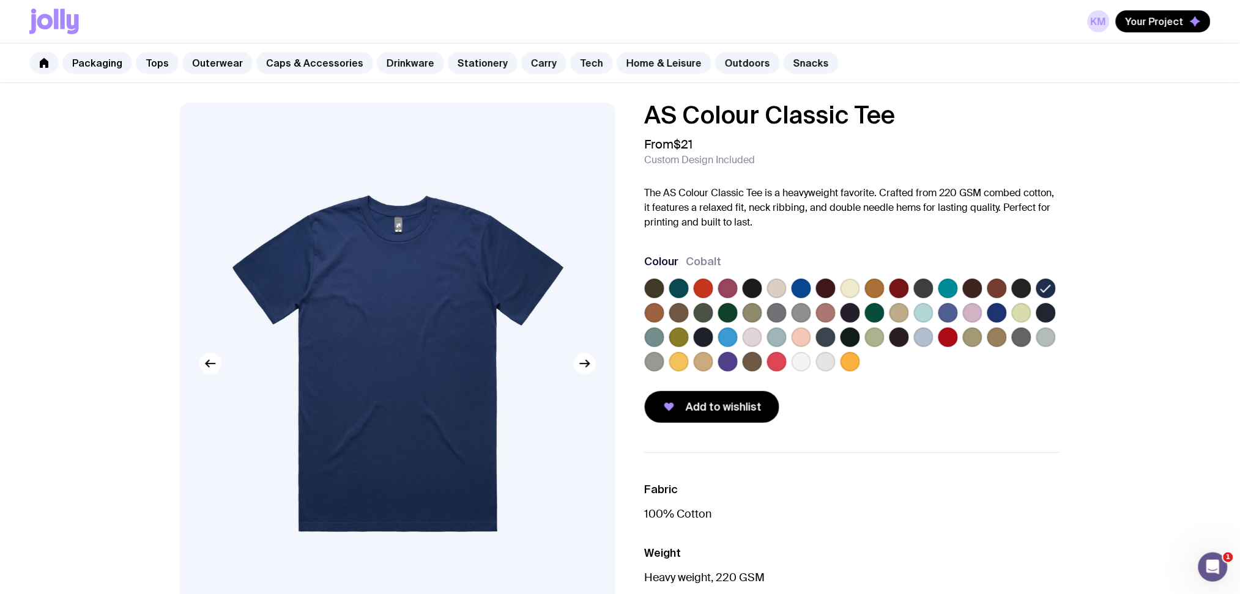
click at [728, 312] on label at bounding box center [728, 313] width 20 height 20
click at [0, 0] on input "radio" at bounding box center [0, 0] width 0 height 0
